Goal: Information Seeking & Learning: Learn about a topic

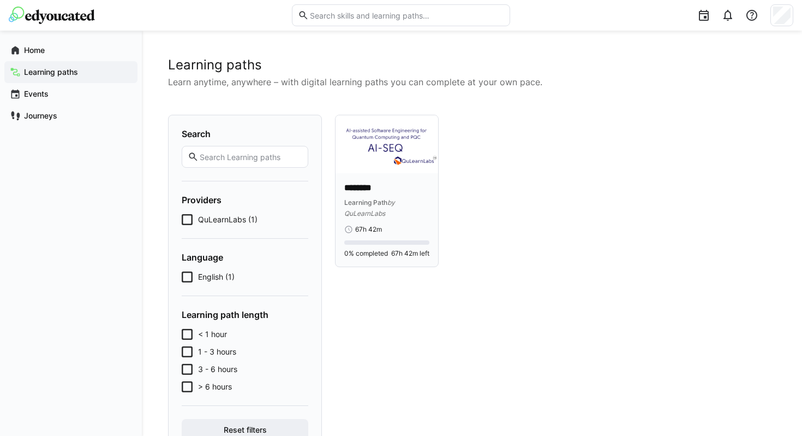
click at [413, 190] on p "********" at bounding box center [386, 188] width 85 height 13
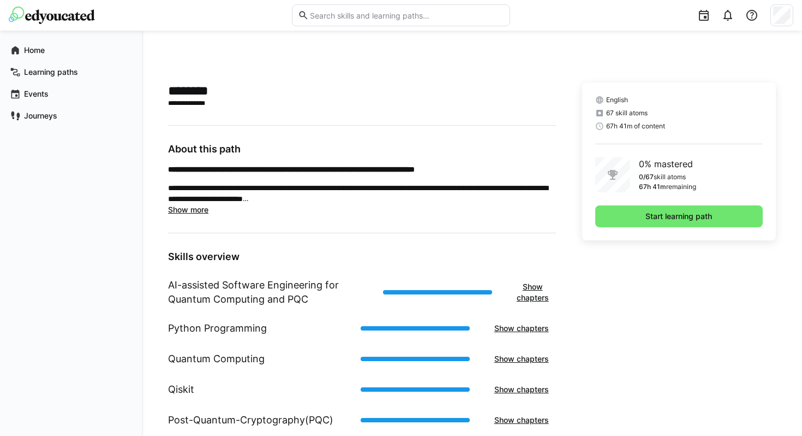
scroll to position [245, 0]
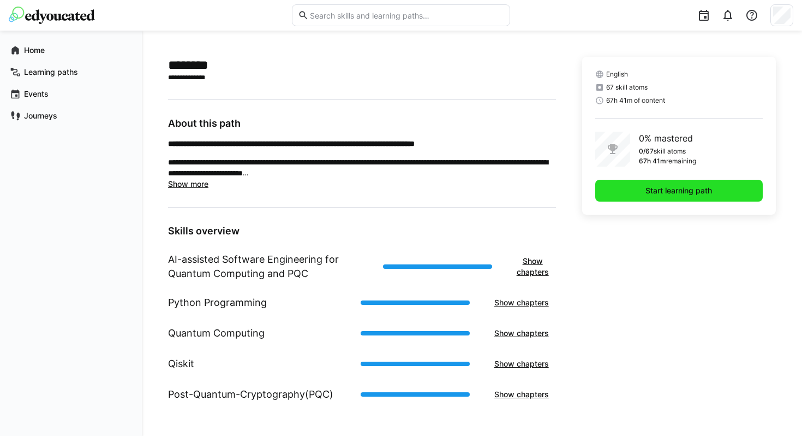
click at [620, 187] on span "Start learning path" at bounding box center [680, 191] width 168 height 22
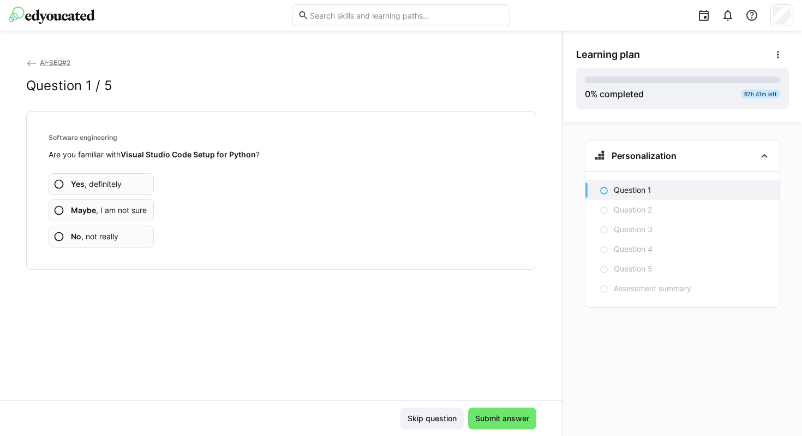
click at [133, 211] on span "Maybe , I am not sure" at bounding box center [109, 210] width 76 height 11
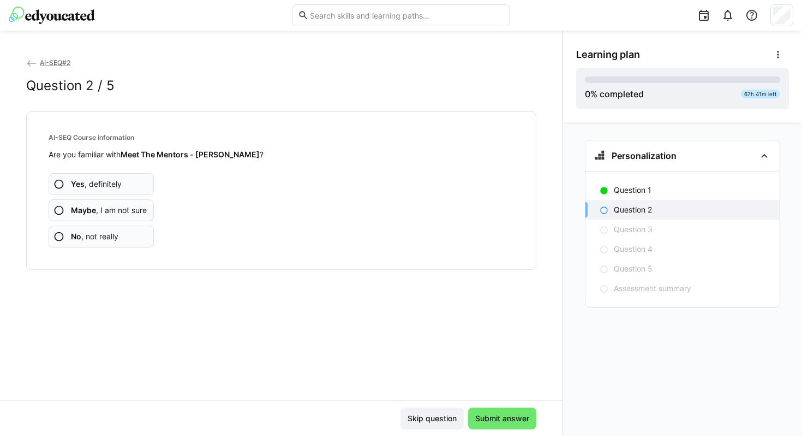
click at [132, 210] on span "Maybe , I am not sure" at bounding box center [109, 210] width 76 height 11
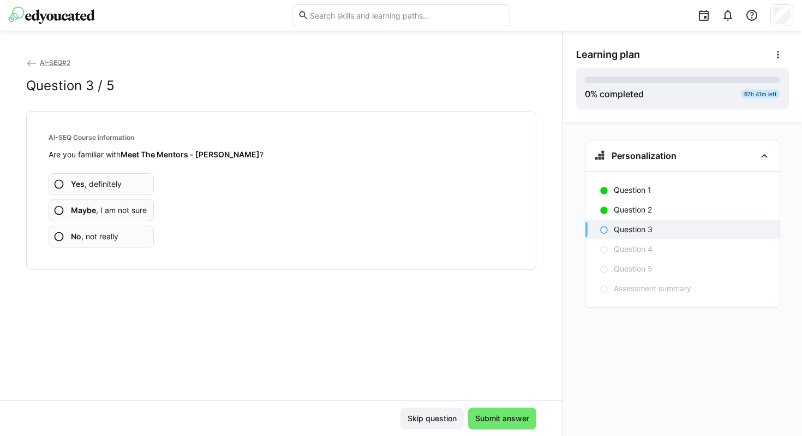
click at [148, 239] on app-assessment-question-radio "No , not really" at bounding box center [101, 236] width 105 height 22
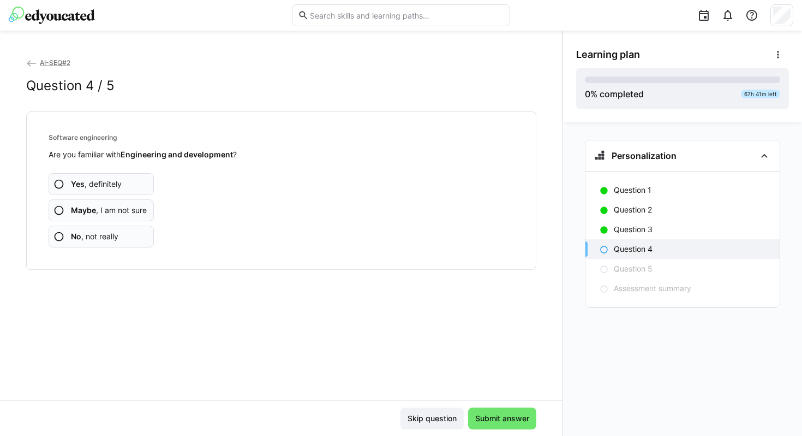
click at [128, 184] on app-assessment-question-radio "Yes , definitely" at bounding box center [101, 184] width 105 height 22
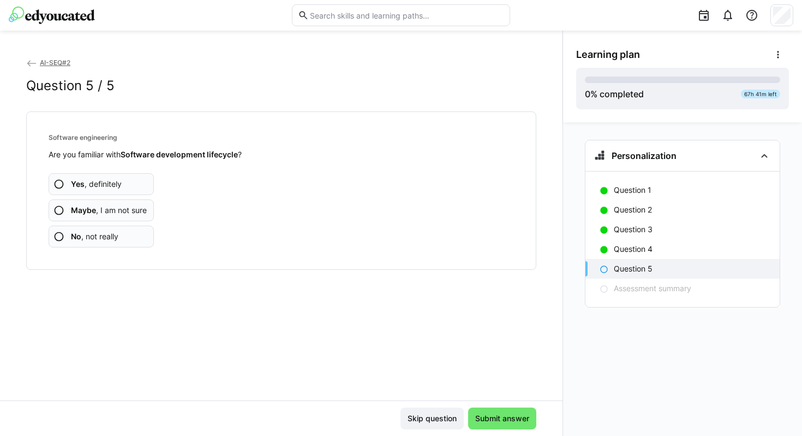
click at [132, 235] on app-assessment-question-radio "No , not really" at bounding box center [101, 236] width 105 height 22
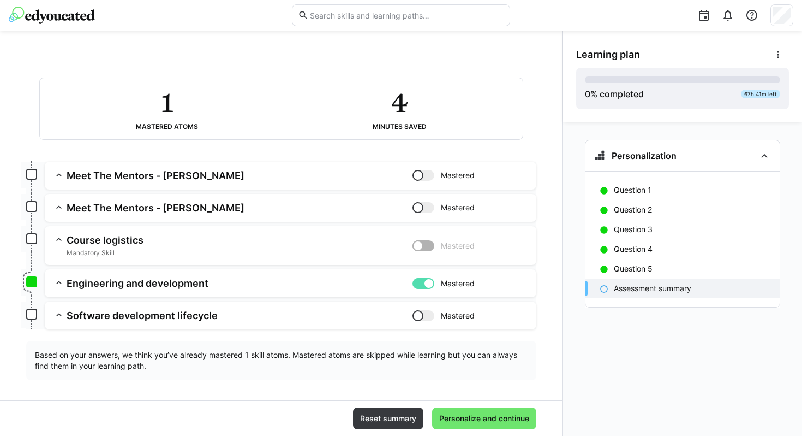
scroll to position [48, 0]
click at [424, 282] on div at bounding box center [429, 282] width 11 height 11
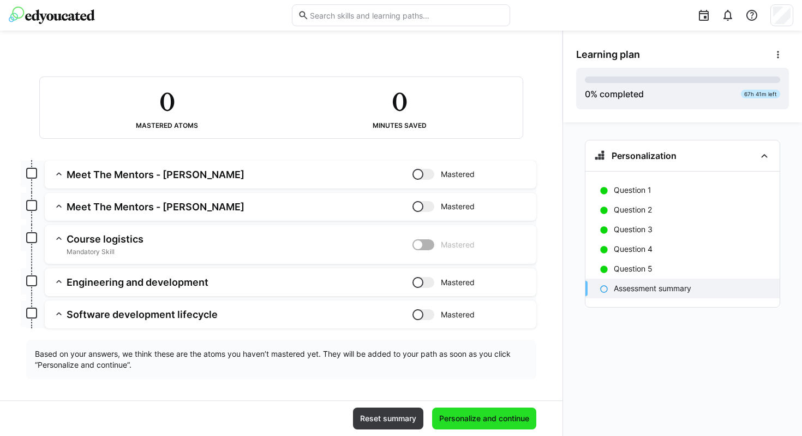
click at [479, 422] on span "Personalize and continue" at bounding box center [484, 418] width 93 height 11
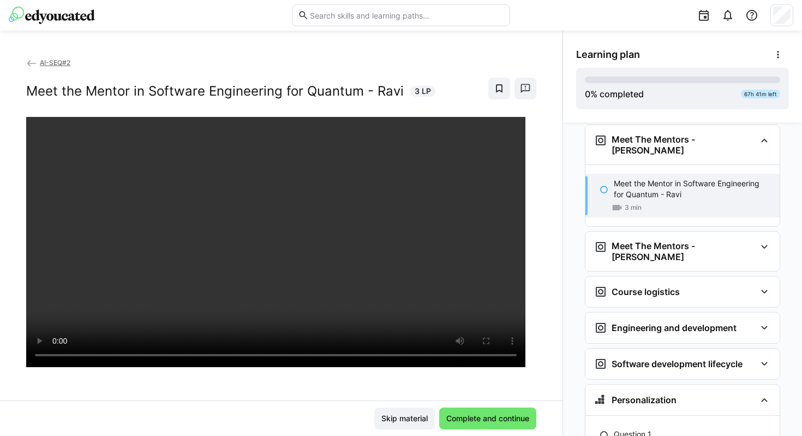
scroll to position [53, 0]
